Goal: Task Accomplishment & Management: Manage account settings

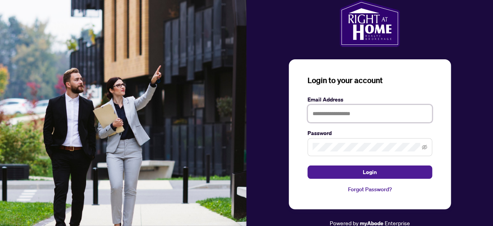
click at [329, 112] on input "text" at bounding box center [370, 114] width 125 height 18
type input "**********"
click at [425, 146] on icon "eye-invisible" at bounding box center [424, 146] width 5 height 5
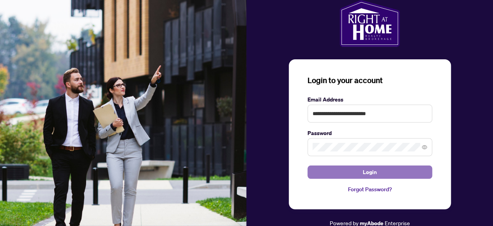
click at [315, 175] on button "Login" at bounding box center [370, 171] width 125 height 13
click at [310, 173] on button "Login" at bounding box center [370, 171] width 125 height 13
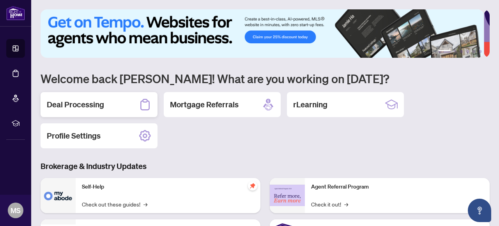
click at [114, 107] on div "Deal Processing" at bounding box center [99, 104] width 117 height 25
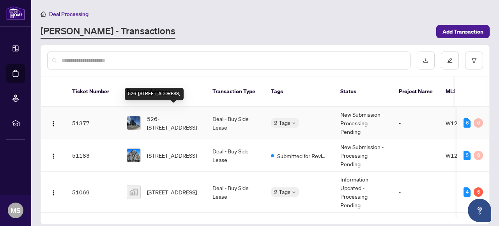
click at [165, 114] on span "526-[STREET_ADDRESS]" at bounding box center [173, 122] width 53 height 17
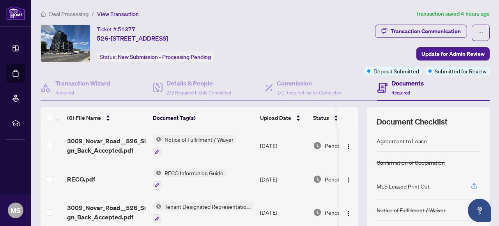
click at [115, 14] on span "View Transaction" at bounding box center [118, 14] width 42 height 7
click at [66, 13] on span "Deal Processing" at bounding box center [68, 14] width 39 height 7
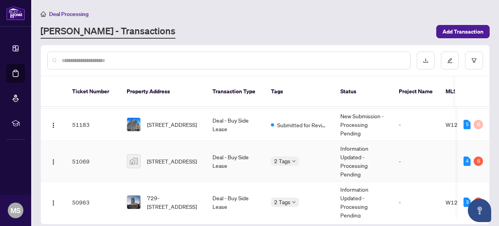
scroll to position [38, 0]
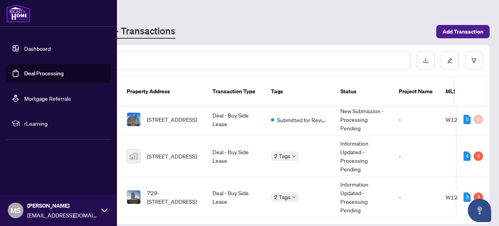
click at [27, 49] on link "Dashboard" at bounding box center [37, 48] width 27 height 7
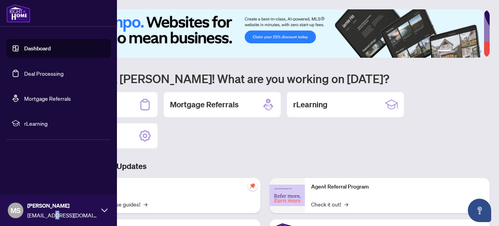
click at [54, 211] on span "[EMAIL_ADDRESS][DOMAIN_NAME]" at bounding box center [62, 215] width 70 height 9
click at [51, 166] on button "Logout" at bounding box center [58, 163] width 105 height 13
